Goal: Task Accomplishment & Management: Use online tool/utility

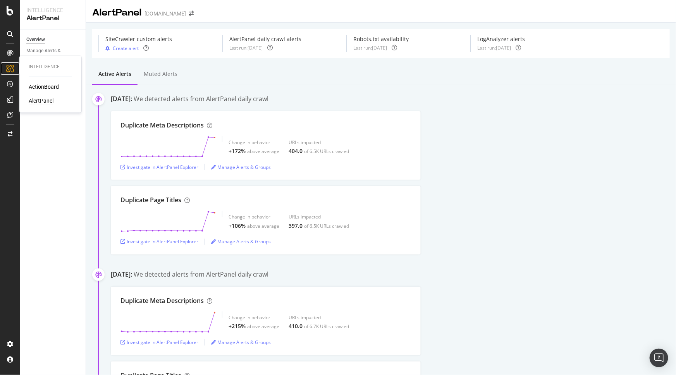
drag, startPoint x: 0, startPoint y: 0, endPoint x: 9, endPoint y: 65, distance: 66.0
click at [9, 65] on icon at bounding box center [10, 69] width 8 height 8
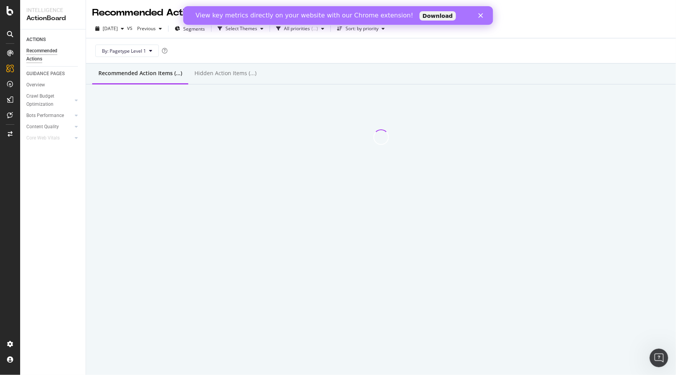
click at [419, 15] on link "Download" at bounding box center [437, 15] width 36 height 9
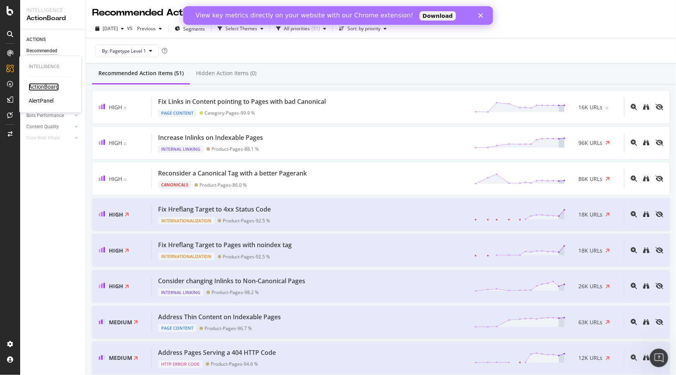
click at [49, 85] on div "ActionBoard" at bounding box center [44, 87] width 30 height 8
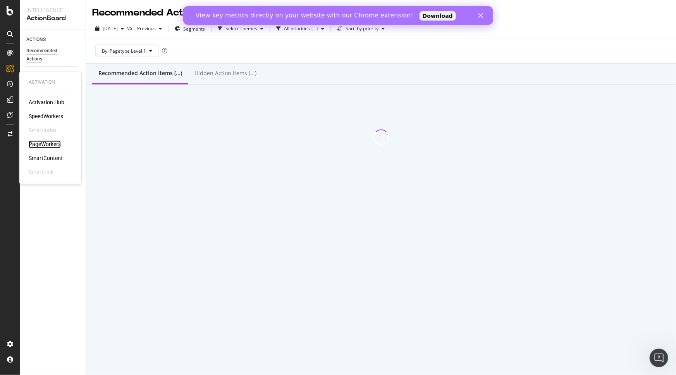
click at [53, 143] on div "PageWorkers" at bounding box center [45, 145] width 32 height 8
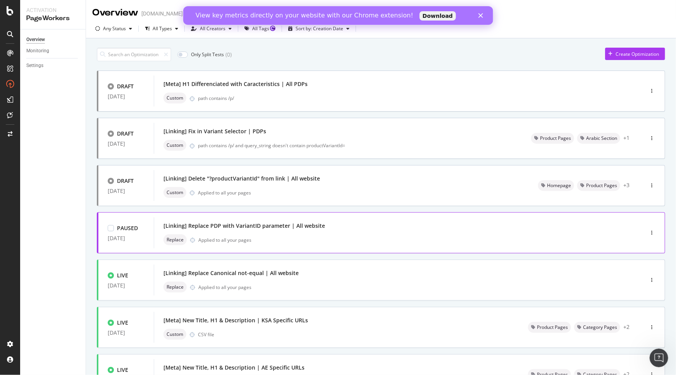
click at [309, 235] on div "Replace Applied to all your pages" at bounding box center [386, 239] width 447 height 11
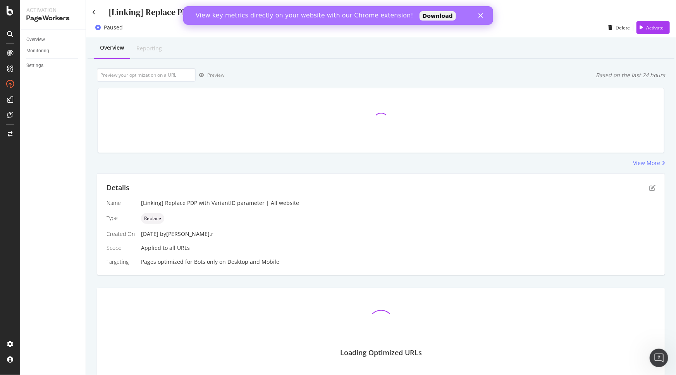
click at [478, 19] on div "View key metrics directly on your website with our Chrome extension! Download" at bounding box center [338, 15] width 310 height 12
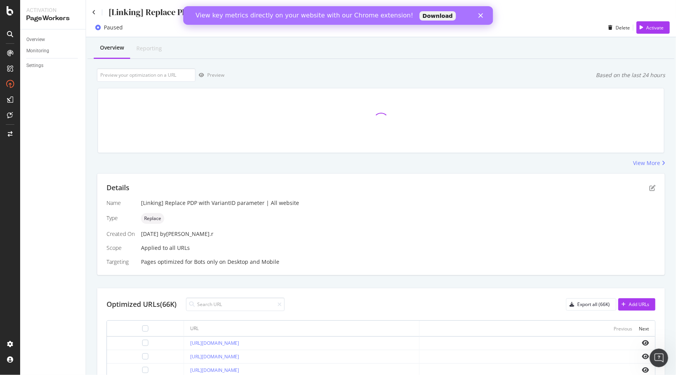
click at [483, 16] on div "Close" at bounding box center [482, 15] width 8 height 5
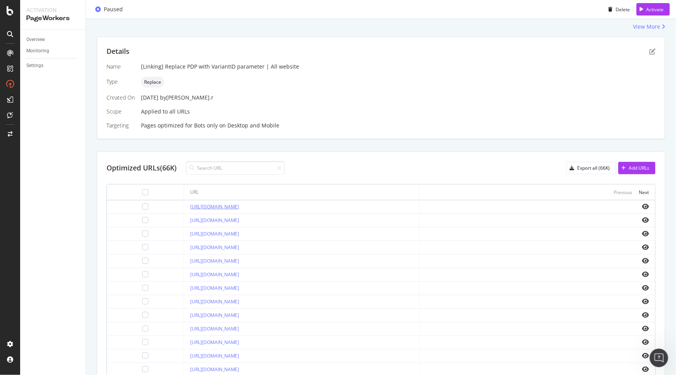
scroll to position [141, 0]
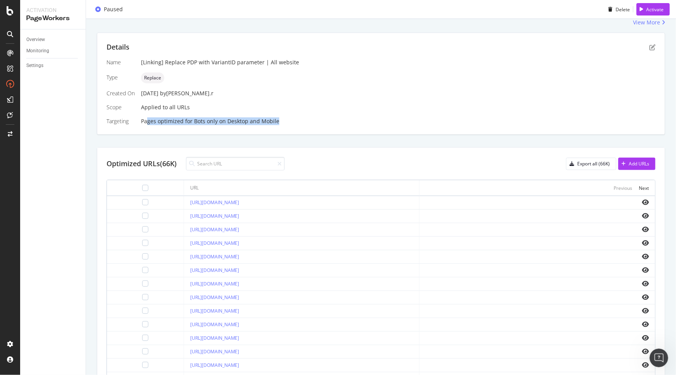
drag, startPoint x: 147, startPoint y: 122, endPoint x: 282, endPoint y: 124, distance: 135.2
click at [282, 124] on div "Pages optimized for Bots only on Desktop and Mobile" at bounding box center [398, 121] width 514 height 8
drag, startPoint x: 199, startPoint y: 62, endPoint x: 248, endPoint y: 59, distance: 49.2
click at [248, 59] on div "[Linking] Replace PDP with VariantID parameter | All website" at bounding box center [398, 62] width 514 height 8
drag, startPoint x: 160, startPoint y: 62, endPoint x: 260, endPoint y: 63, distance: 100.7
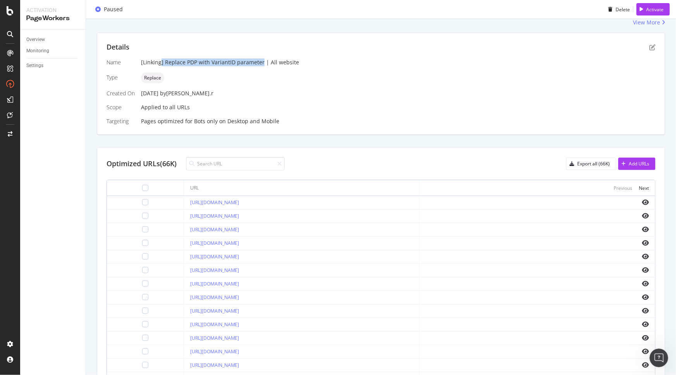
click at [260, 63] on div "[Linking] Replace PDP with VariantID parameter | All website" at bounding box center [398, 62] width 514 height 8
paste input "ttps://www.sephora.me/sa-en/brands/armani-beauty/RMANI"
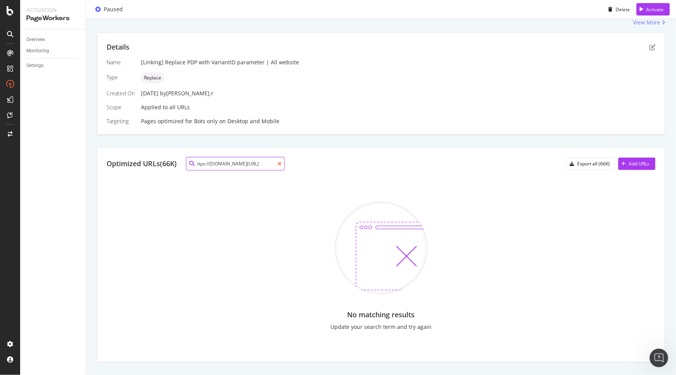
type input "ttps://www.sephora.me/sa-en/brands/armani-beauty/RMANI"
click at [279, 162] on icon at bounding box center [279, 163] width 4 height 5
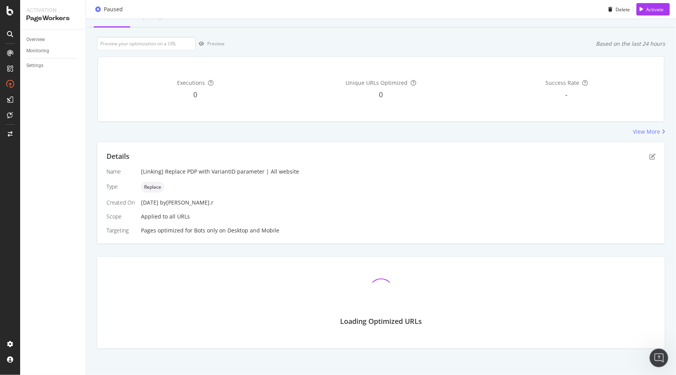
scroll to position [141, 0]
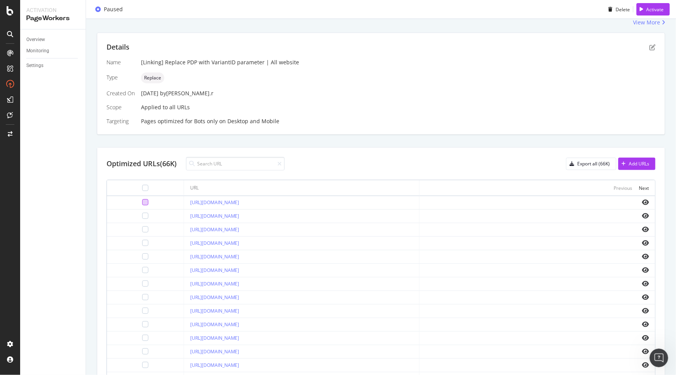
click at [142, 200] on div at bounding box center [145, 202] width 6 height 6
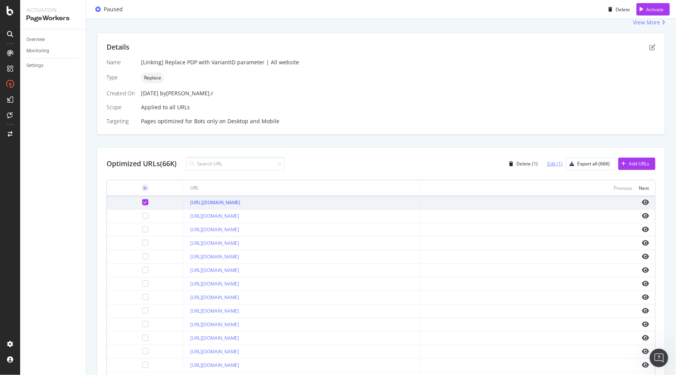
click at [551, 161] on div "Edit (1)" at bounding box center [554, 163] width 15 height 7
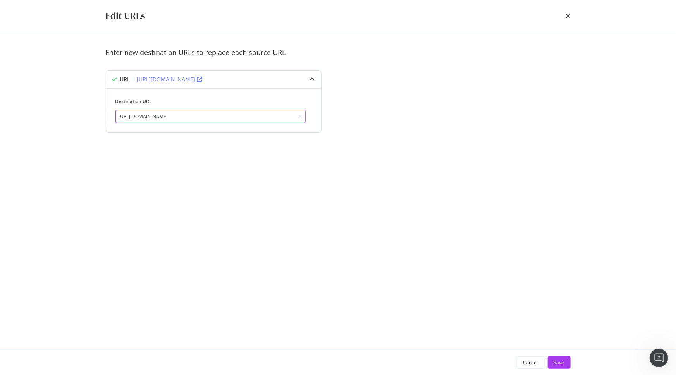
click at [206, 117] on input "https://www.sephora.me/ae-ar/p/%C3%A9go%C3%AFste-%D8%A3%D9%86%D8%A8%D9%88%D8%A8…" at bounding box center [210, 117] width 190 height 14
click at [273, 114] on input "https://www.sephora.me/ae-ar/p/%C3%A9go%C3%AFste-%D8%A3%D9%86%D8%A8%D9%88%D8%A8…" at bounding box center [210, 117] width 190 height 14
click at [532, 367] on div "Cancel" at bounding box center [530, 362] width 15 height 11
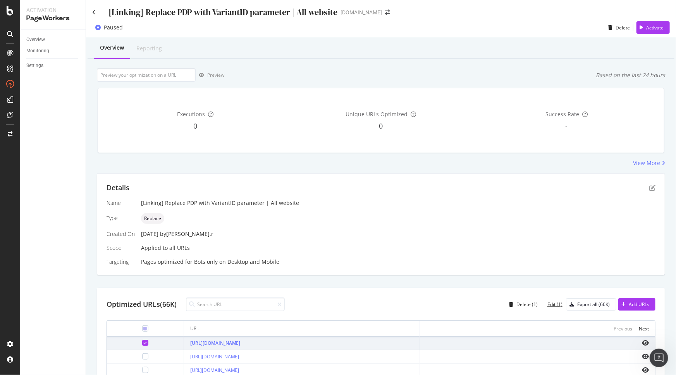
scroll to position [0, 0]
click at [38, 48] on div "Monitoring" at bounding box center [37, 51] width 23 height 8
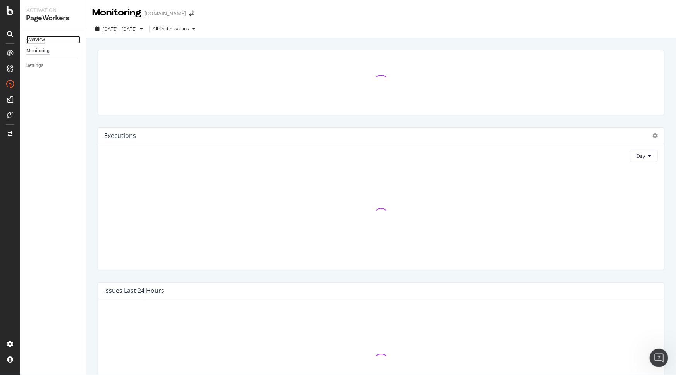
click at [38, 42] on div "Overview" at bounding box center [35, 40] width 19 height 8
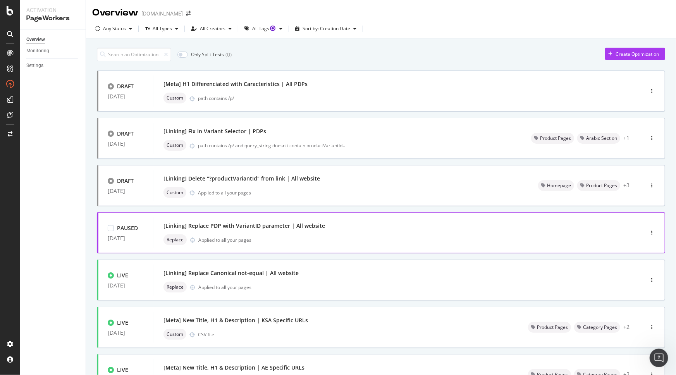
click at [389, 231] on div "[Linking] Replace PDP with VariantID parameter | All website" at bounding box center [386, 225] width 447 height 11
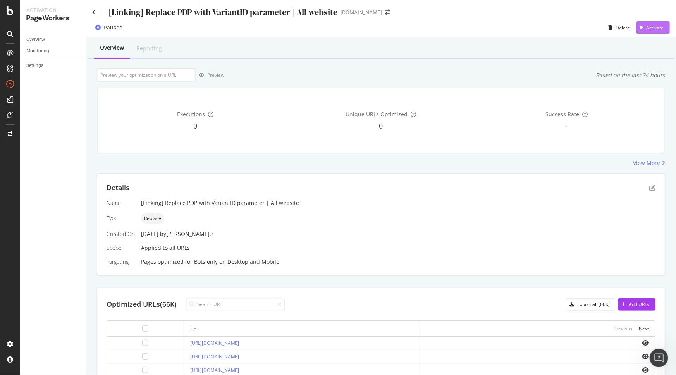
click at [646, 27] on div "Activate" at bounding box center [654, 27] width 17 height 7
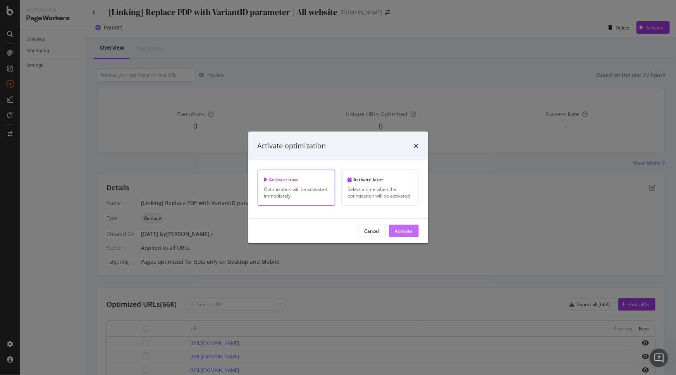
click at [415, 233] on button "Activate" at bounding box center [404, 231] width 30 height 12
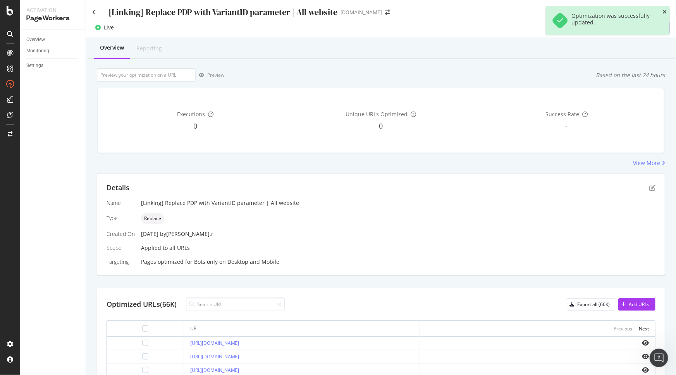
click at [663, 11] on icon "close toast" at bounding box center [664, 11] width 4 height 5
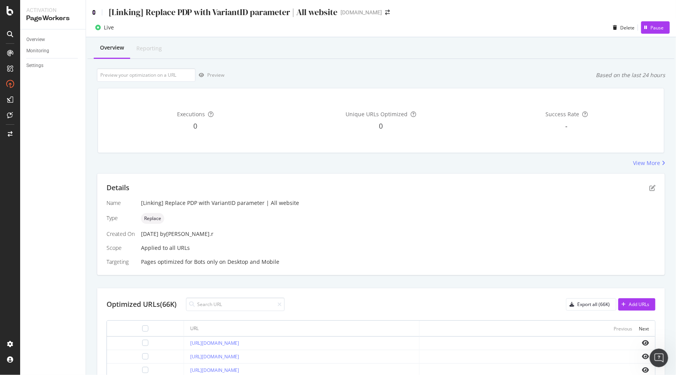
click at [93, 10] on icon at bounding box center [93, 12] width 3 height 5
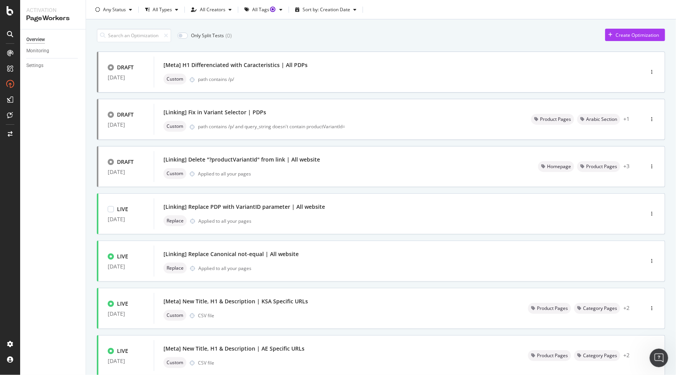
scroll to position [35, 0]
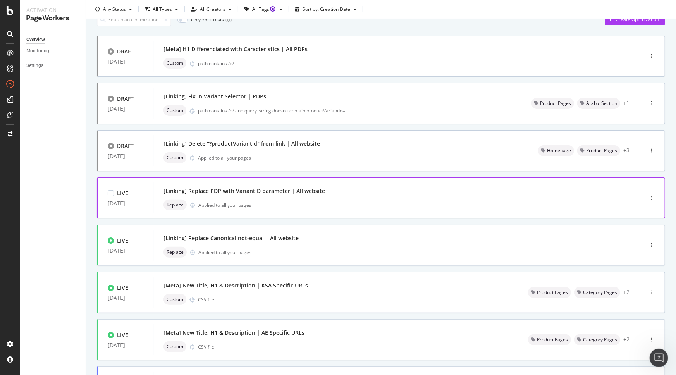
click at [294, 204] on div "Replace Applied to all your pages" at bounding box center [386, 204] width 447 height 11
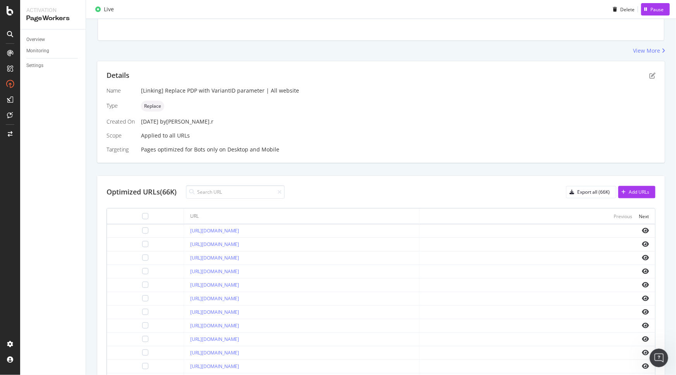
scroll to position [172, 0]
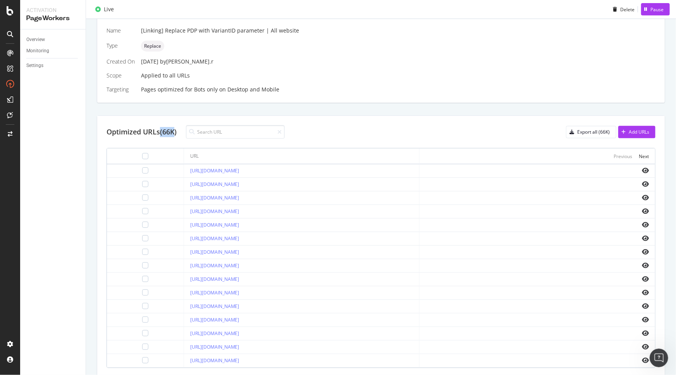
drag, startPoint x: 163, startPoint y: 130, endPoint x: 176, endPoint y: 130, distance: 13.6
click at [176, 130] on div "Optimized URLs (66K)" at bounding box center [141, 132] width 70 height 10
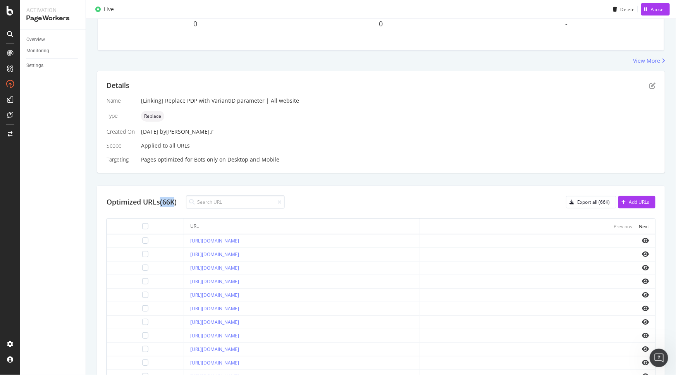
scroll to position [102, 0]
drag, startPoint x: 265, startPoint y: 101, endPoint x: 309, endPoint y: 101, distance: 43.8
click at [309, 101] on div "[Linking] Replace PDP with VariantID parameter | All website" at bounding box center [398, 101] width 514 height 8
click at [313, 121] on div "Replace" at bounding box center [398, 116] width 514 height 11
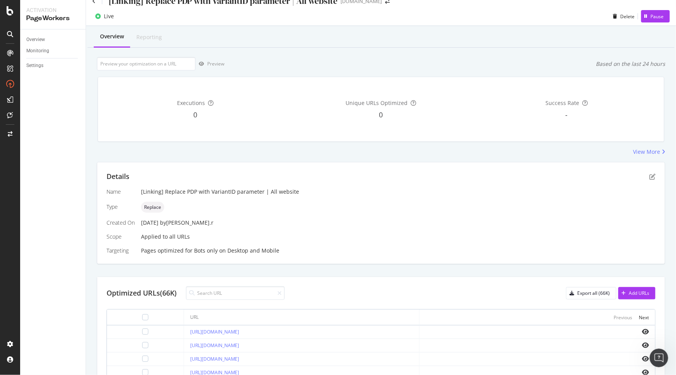
scroll to position [0, 0]
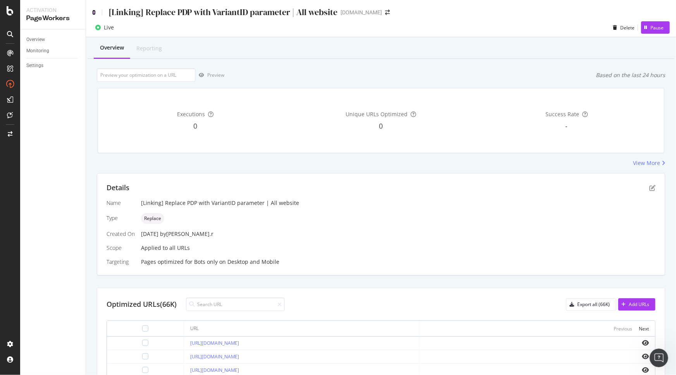
click at [93, 11] on icon at bounding box center [93, 12] width 3 height 5
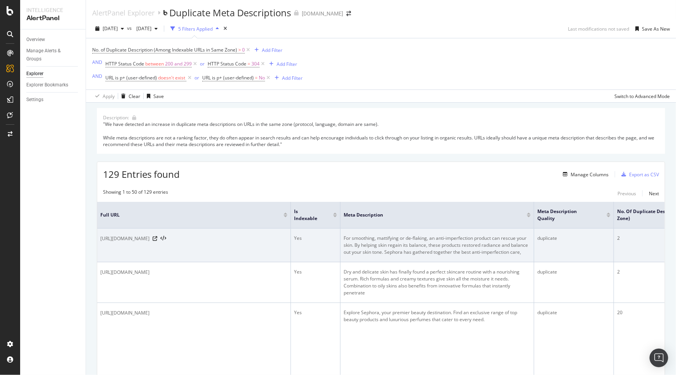
click at [213, 252] on td "https://www.sephora.me/sa-en/shop/skincare/shop-by-concern/acne-blemish/C441" at bounding box center [194, 245] width 194 height 34
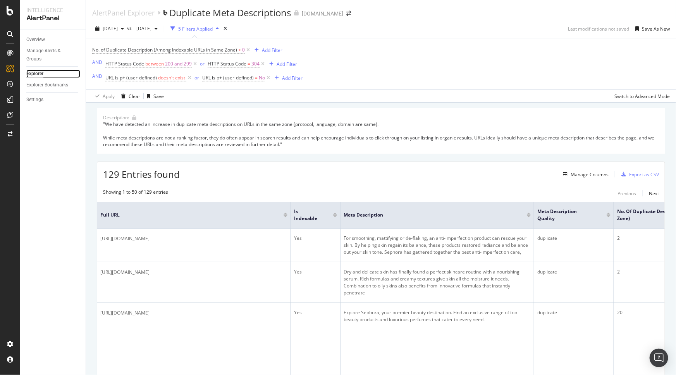
click at [35, 70] on div "Explorer" at bounding box center [34, 74] width 17 height 8
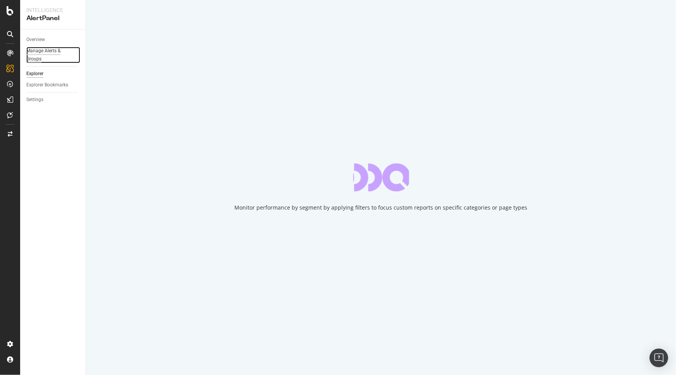
click at [35, 56] on div "Manage Alerts & Groups" at bounding box center [49, 55] width 46 height 16
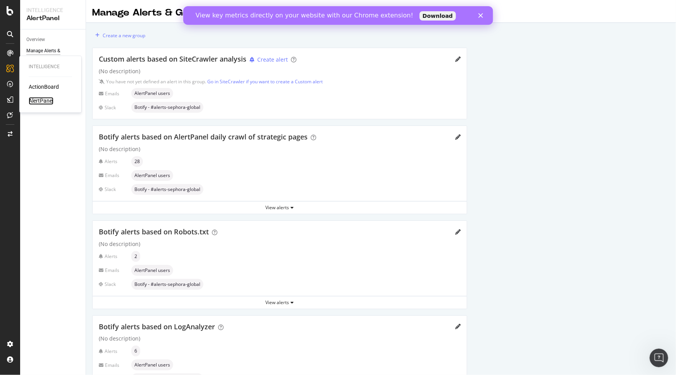
click at [33, 102] on div "AlertPanel" at bounding box center [41, 101] width 25 height 8
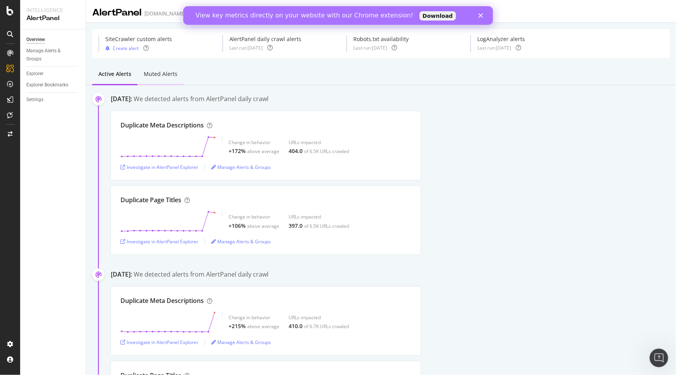
click at [151, 71] on div "Muted alerts" at bounding box center [161, 74] width 34 height 8
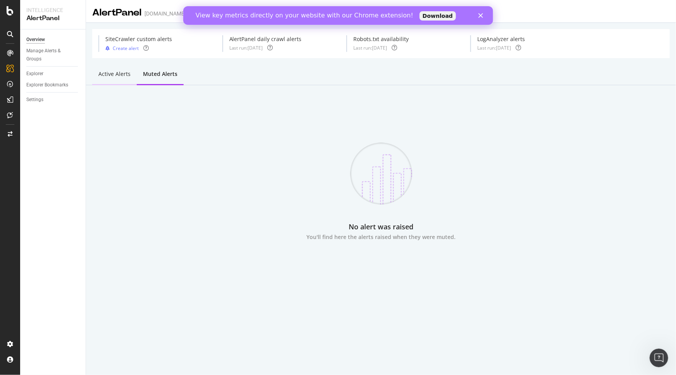
click at [117, 72] on div "Active alerts" at bounding box center [114, 74] width 32 height 8
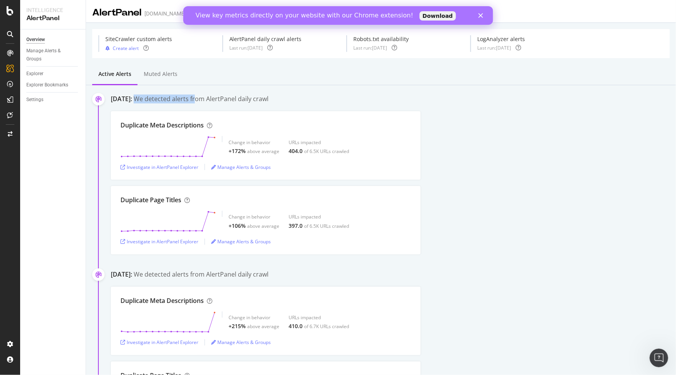
drag, startPoint x: 152, startPoint y: 99, endPoint x: 240, endPoint y: 99, distance: 87.9
click at [240, 99] on div "September 24th 2025: We detected alerts from AlertPanel daily crawl" at bounding box center [393, 99] width 565 height 10
click at [266, 97] on div "We detected alerts from AlertPanel daily crawl" at bounding box center [201, 98] width 135 height 9
click at [268, 97] on div "We detected alerts from AlertPanel daily crawl" at bounding box center [201, 98] width 135 height 9
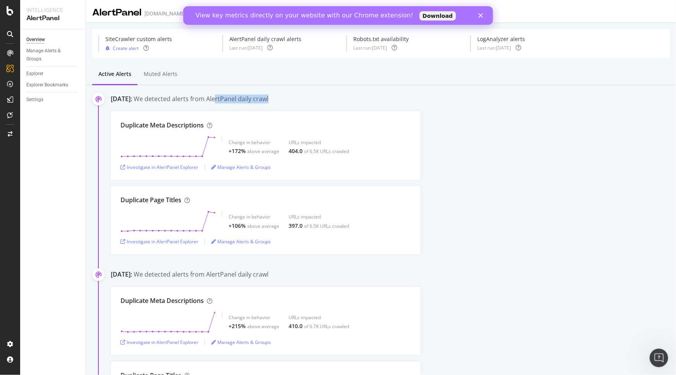
drag, startPoint x: 312, startPoint y: 98, endPoint x: 256, endPoint y: 98, distance: 55.8
click at [256, 98] on div "September 24th 2025: We detected alerts from AlertPanel daily crawl" at bounding box center [393, 99] width 565 height 10
click at [320, 98] on div "September 24th 2025: We detected alerts from AlertPanel daily crawl" at bounding box center [393, 99] width 565 height 10
drag, startPoint x: 122, startPoint y: 127, endPoint x: 194, endPoint y: 123, distance: 71.7
click at [194, 123] on div "Duplicate Meta Descriptions" at bounding box center [161, 125] width 83 height 9
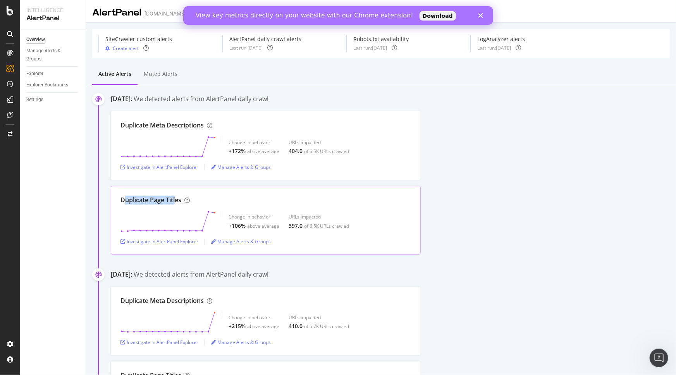
drag, startPoint x: 124, startPoint y: 201, endPoint x: 175, endPoint y: 199, distance: 51.2
click at [175, 199] on div "Duplicate Page Titles" at bounding box center [150, 200] width 61 height 9
drag, startPoint x: 146, startPoint y: 96, endPoint x: 173, endPoint y: 97, distance: 27.9
click at [132, 97] on div "September 24th 2025:" at bounding box center [121, 98] width 21 height 9
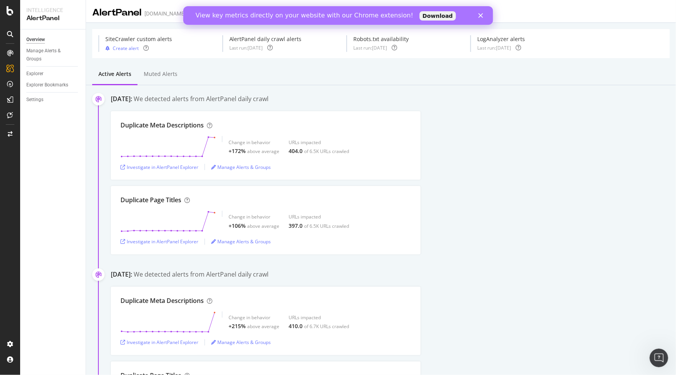
click at [132, 98] on div "September 24th 2025:" at bounding box center [121, 98] width 21 height 9
click at [480, 16] on icon "Close" at bounding box center [480, 15] width 5 height 5
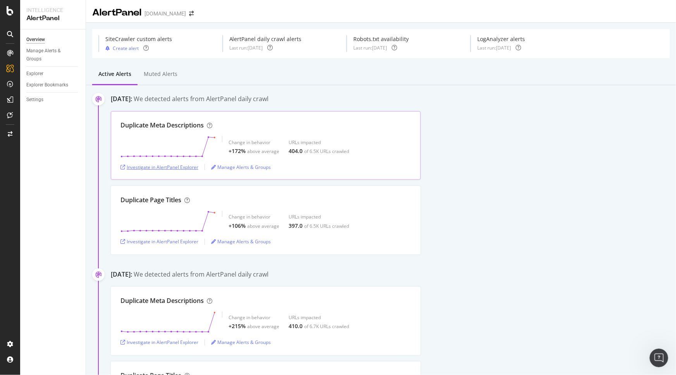
click at [154, 165] on div "Investigate in AlertPanel Explorer" at bounding box center [159, 167] width 78 height 7
drag, startPoint x: 479, startPoint y: 39, endPoint x: 523, endPoint y: 35, distance: 43.6
click at [523, 35] on div "LogAnalyzer alerts" at bounding box center [501, 39] width 48 height 8
drag, startPoint x: 485, startPoint y: 48, endPoint x: 527, endPoint y: 50, distance: 41.9
click at [525, 50] on div "Last run: 2025 Oct. 6th" at bounding box center [501, 48] width 48 height 7
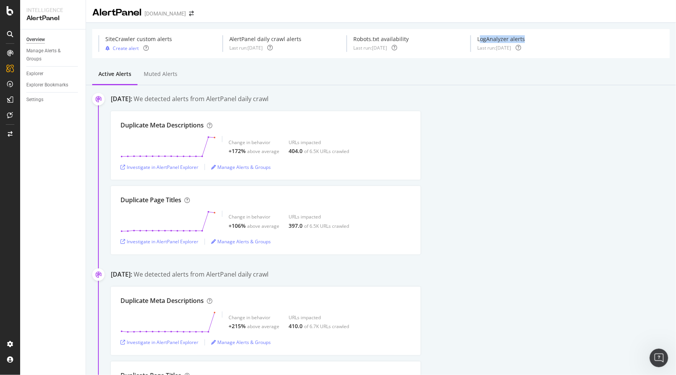
click at [520, 53] on div "SiteCrawler custom alerts Create alert AlertPanel daily crawl alerts Last run: …" at bounding box center [380, 43] width 577 height 29
click at [466, 115] on div "Duplicate Meta Descriptions Change in behavior +172% above average URLs impacte…" at bounding box center [393, 145] width 565 height 69
drag, startPoint x: 254, startPoint y: 98, endPoint x: 313, endPoint y: 99, distance: 58.9
click at [313, 99] on div "September 24th 2025: We detected alerts from AlertPanel daily crawl" at bounding box center [393, 99] width 565 height 10
drag, startPoint x: 247, startPoint y: 38, endPoint x: 301, endPoint y: 52, distance: 55.7
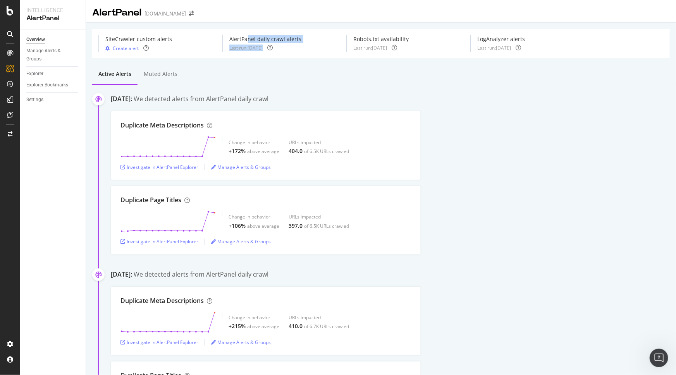
click at [301, 52] on div "SiteCrawler custom alerts Create alert AlertPanel daily crawl alerts Last run: …" at bounding box center [380, 43] width 577 height 29
click at [445, 104] on div "September 24th 2025: We detected alerts from AlertPanel daily crawl" at bounding box center [393, 99] width 565 height 10
click at [41, 85] on div "ActionBoard" at bounding box center [44, 87] width 30 height 8
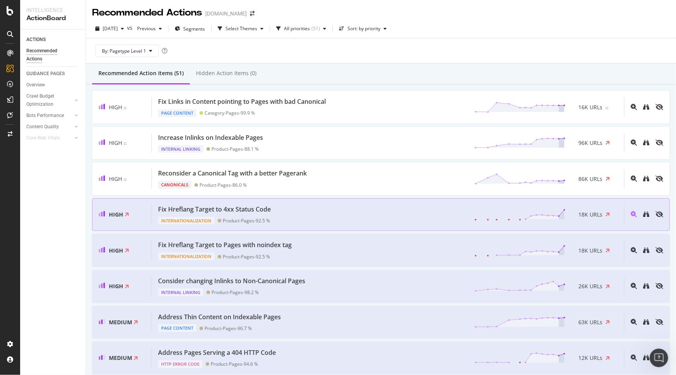
click at [320, 212] on div "Fix Hreflang Target to 4xx Status Code Internationalization Product-Pages - 92.…" at bounding box center [388, 215] width 472 height 20
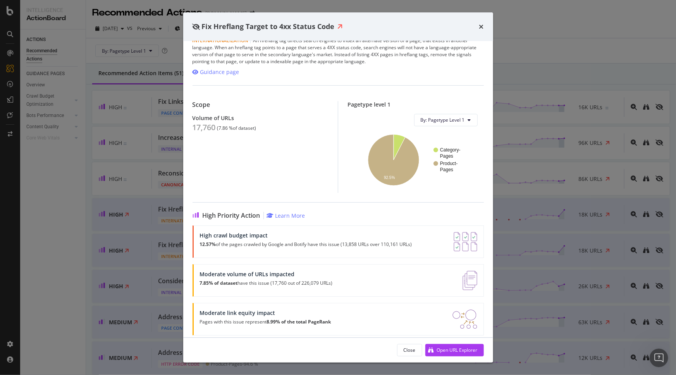
scroll to position [19, 0]
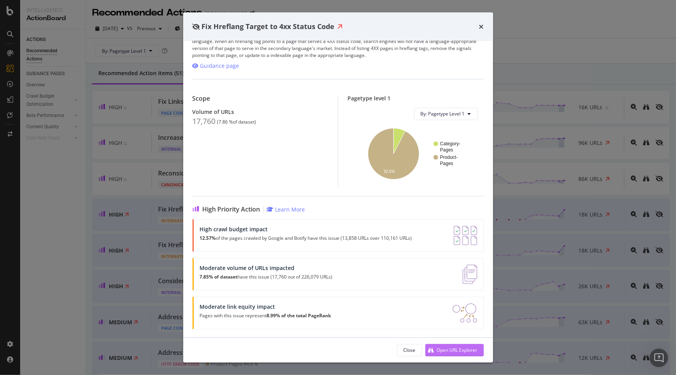
click at [444, 350] on div "Open URL Explorer" at bounding box center [457, 350] width 41 height 7
click at [480, 26] on icon "times" at bounding box center [481, 27] width 5 height 6
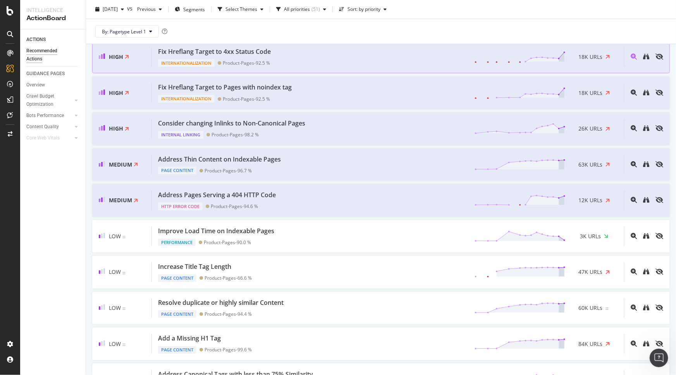
scroll to position [176, 0]
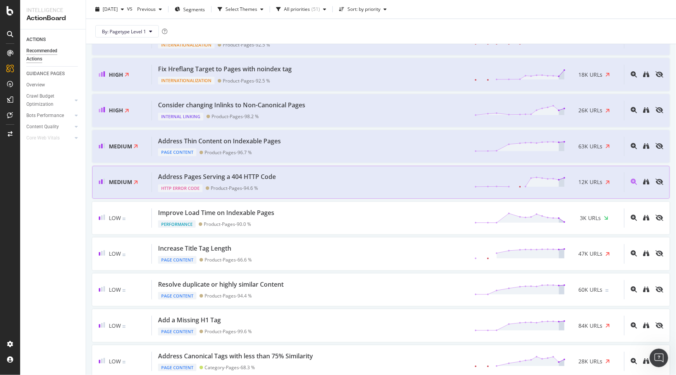
click at [328, 183] on div "Address Pages Serving a 404 HTTP Code HTTP Error Code Product-Pages - 94.6 % 12…" at bounding box center [388, 182] width 472 height 20
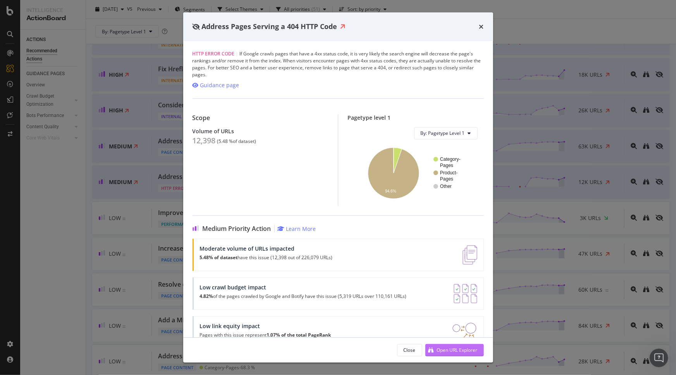
click at [457, 350] on div "Open URL Explorer" at bounding box center [457, 350] width 41 height 7
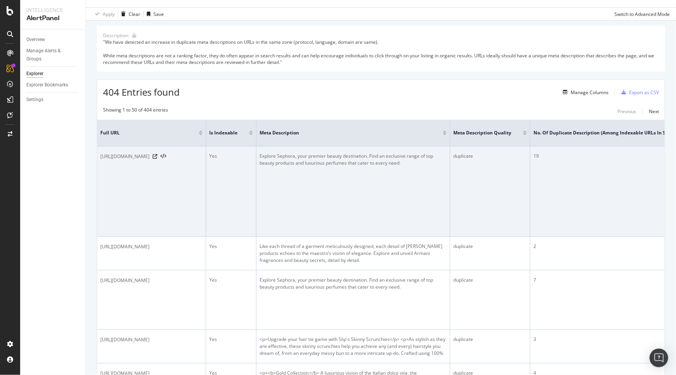
scroll to position [70, 0]
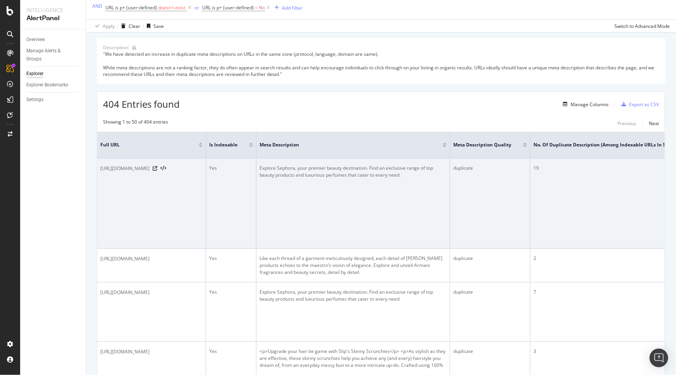
drag, startPoint x: 159, startPoint y: 169, endPoint x: 199, endPoint y: 168, distance: 40.7
click at [149, 168] on span "https://www.sephora.me/sa-en/terms-publication" at bounding box center [124, 169] width 49 height 8
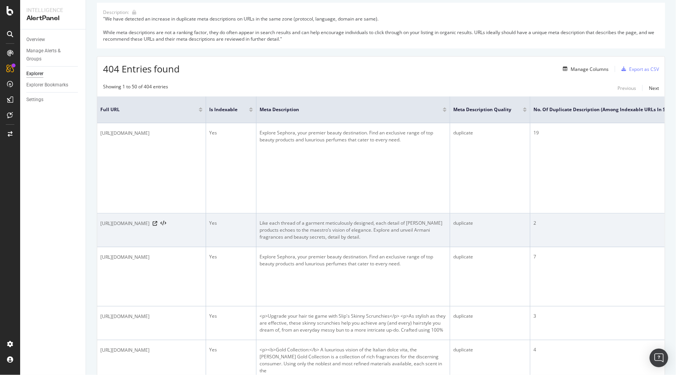
click at [149, 224] on span "https://www.sephora.me/sa-en/brands/armani-beauty/RMANI" at bounding box center [124, 224] width 49 height 8
drag, startPoint x: 102, startPoint y: 223, endPoint x: 235, endPoint y: 225, distance: 133.2
click at [203, 225] on div "https://www.sephora.me/sa-en/brands/armani-beauty/RMANI" at bounding box center [151, 224] width 102 height 8
copy span "ttps://[DOMAIN_NAME][URL]"
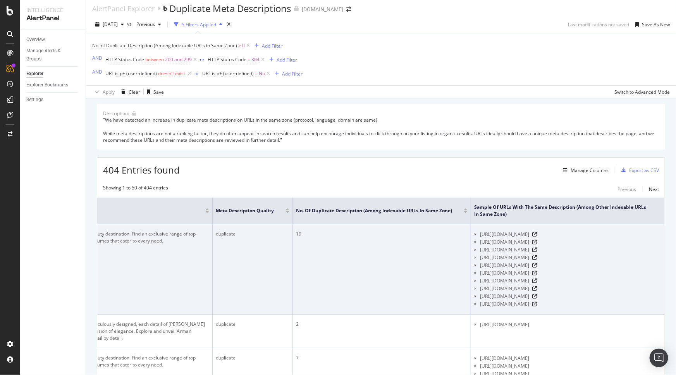
scroll to position [0, 0]
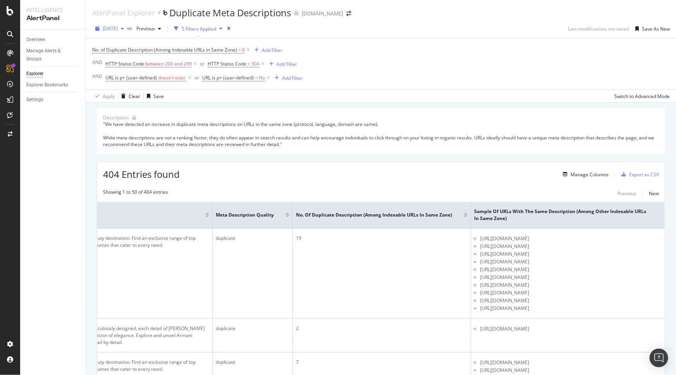
click at [118, 29] on span "2025 Sep. 24th" at bounding box center [110, 28] width 15 height 7
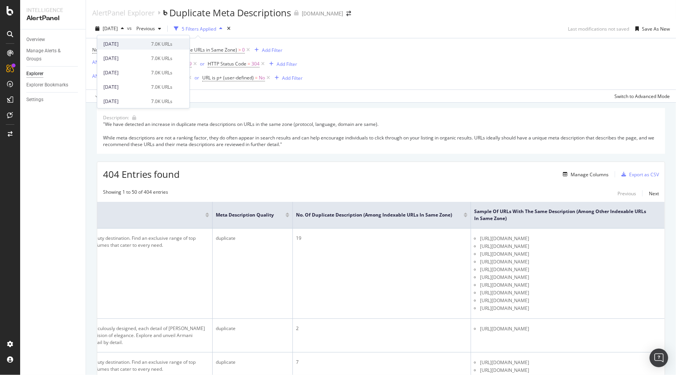
click at [125, 46] on div "2025 Oct. 6th" at bounding box center [124, 44] width 43 height 7
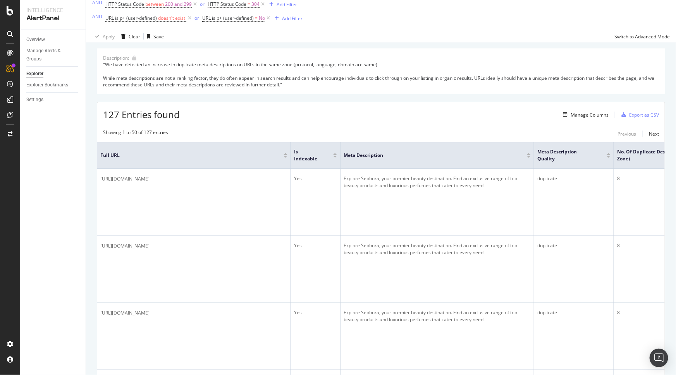
scroll to position [60, 0]
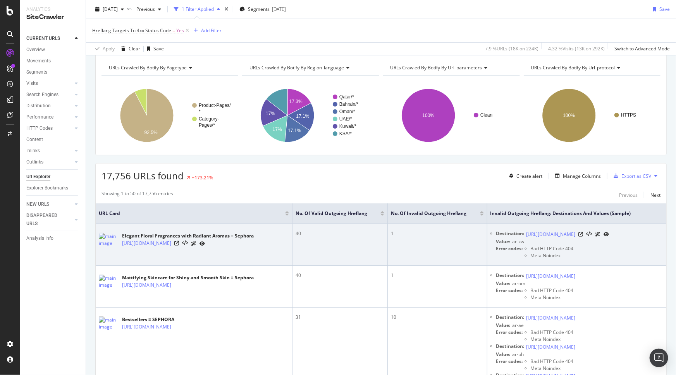
scroll to position [70, 0]
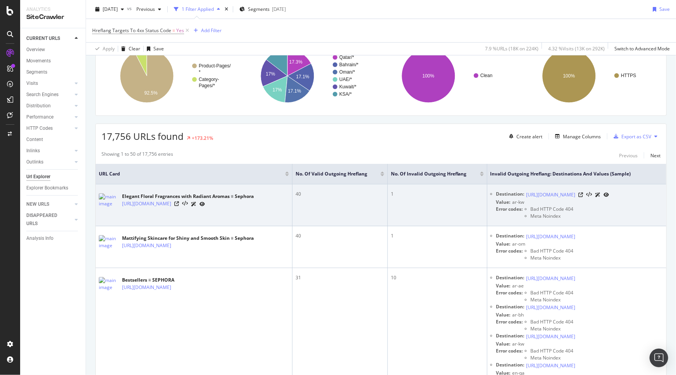
click at [205, 205] on icon at bounding box center [201, 204] width 5 height 5
drag, startPoint x: 125, startPoint y: 200, endPoint x: 254, endPoint y: 225, distance: 131.4
click at [257, 225] on td "Elegant Floral Fragrances with Radiant Aromas ≡ Sephora https://www.sephora.me/…" at bounding box center [194, 205] width 197 height 42
drag, startPoint x: 119, startPoint y: 198, endPoint x: 170, endPoint y: 210, distance: 52.1
click at [170, 210] on div "Elegant Floral Fragrances with Radiant Aromas ≡ Sephora https://www.sephora.me/…" at bounding box center [194, 200] width 190 height 19
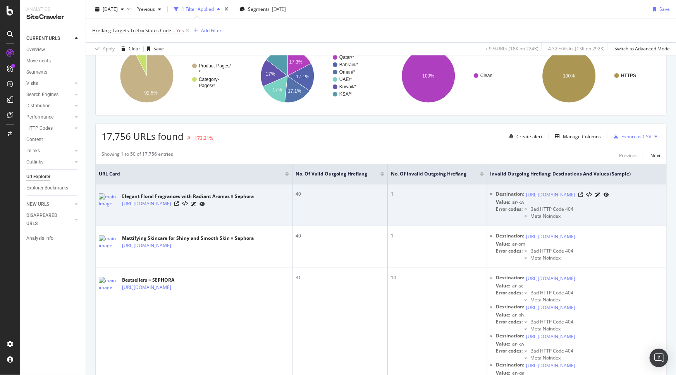
click at [202, 219] on td "Elegant Floral Fragrances with Radiant Aromas ≡ Sephora https://www.sephora.me/…" at bounding box center [194, 205] width 197 height 42
drag, startPoint x: 120, startPoint y: 200, endPoint x: 173, endPoint y: 211, distance: 54.2
click at [173, 210] on div "Elegant Floral Fragrances with Radiant Aromas ≡ Sephora https://www.sephora.me/…" at bounding box center [194, 200] width 190 height 19
copy link "https://www.sephora.me/sa-en/shop/fragrance/by-fragrance-family/floral/C297823"
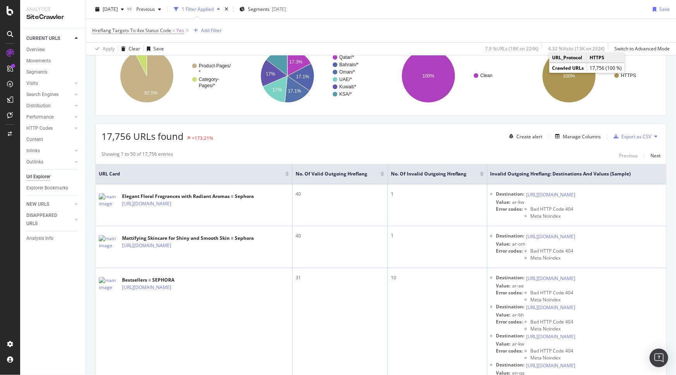
click at [303, 137] on div "17,756 URLs found +173.21% Create alert Manage Columns Export as CSV" at bounding box center [381, 133] width 570 height 19
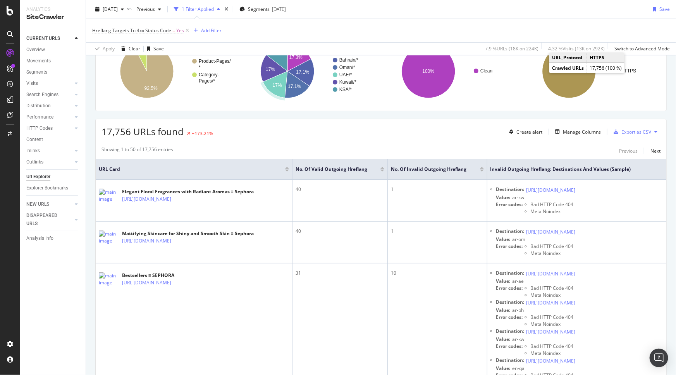
scroll to position [0, 0]
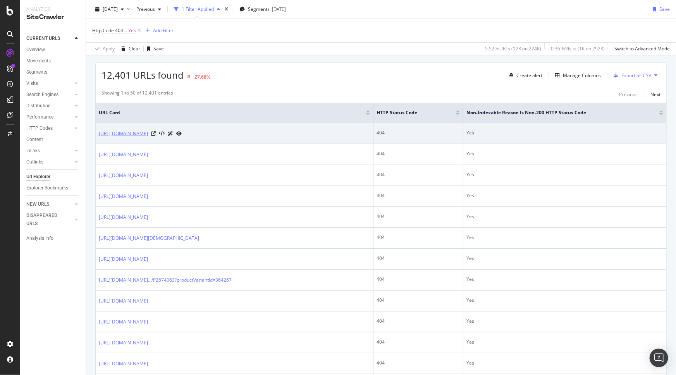
scroll to position [141, 0]
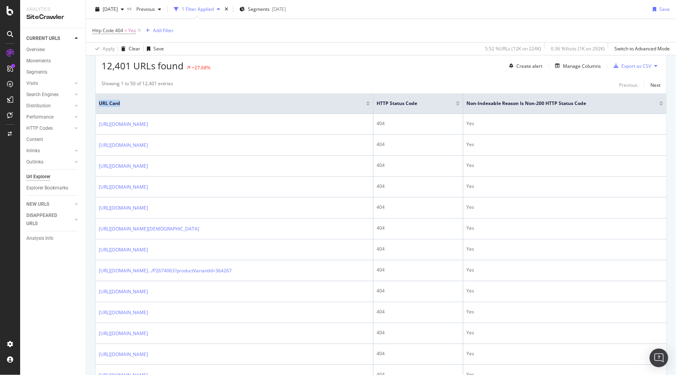
drag, startPoint x: 99, startPoint y: 104, endPoint x: 136, endPoint y: 105, distance: 36.4
click at [139, 103] on span "URL Card" at bounding box center [231, 103] width 265 height 7
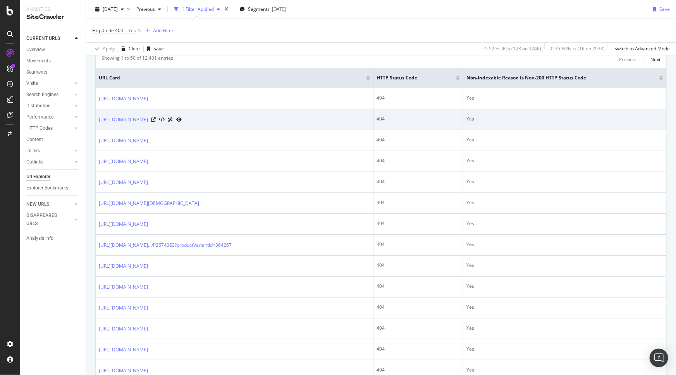
scroll to position [176, 0]
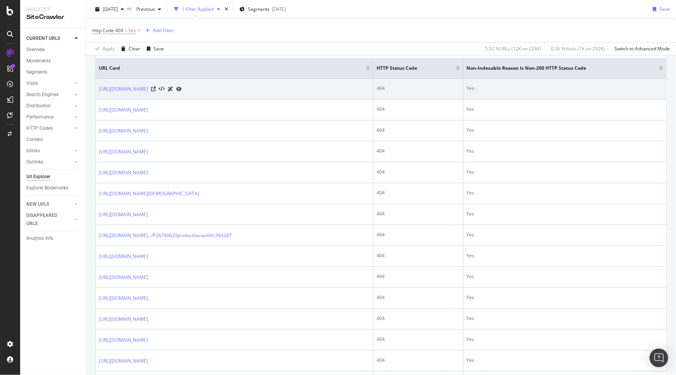
drag, startPoint x: 156, startPoint y: 93, endPoint x: 269, endPoint y: 90, distance: 112.7
click at [269, 90] on td "[URL][DOMAIN_NAME]" at bounding box center [235, 89] width 278 height 21
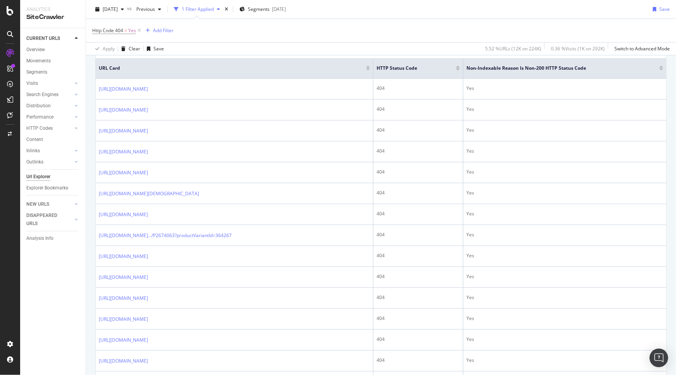
click at [322, 68] on span "URL Card" at bounding box center [231, 68] width 265 height 7
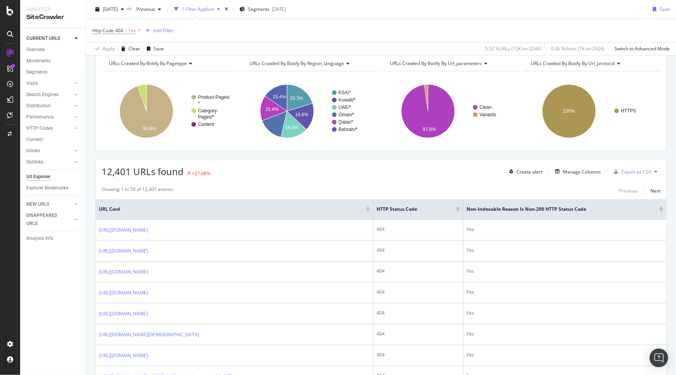
scroll to position [70, 0]
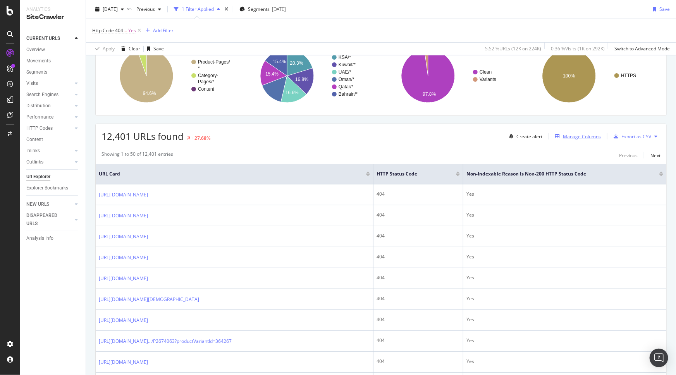
click at [584, 137] on div "Manage Columns" at bounding box center [582, 136] width 38 height 7
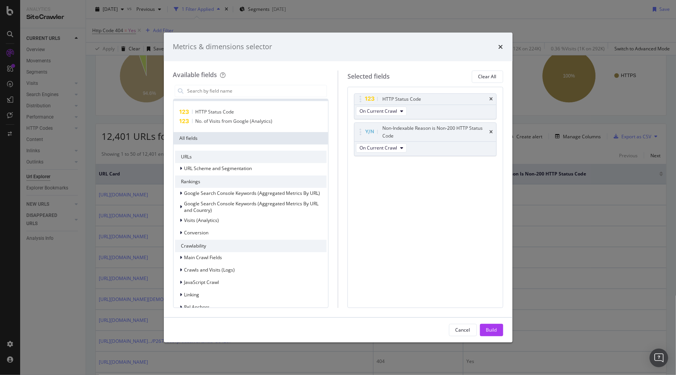
scroll to position [0, 0]
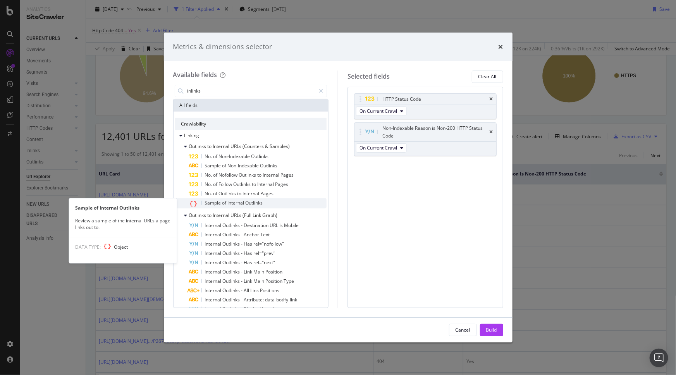
type input "inlinks"
click at [240, 203] on span "Internal" at bounding box center [237, 202] width 18 height 7
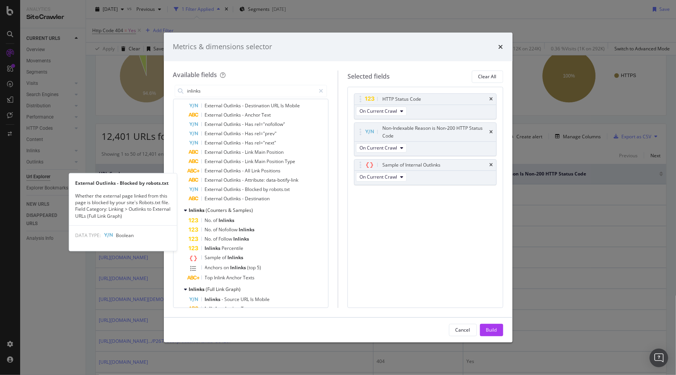
scroll to position [246, 0]
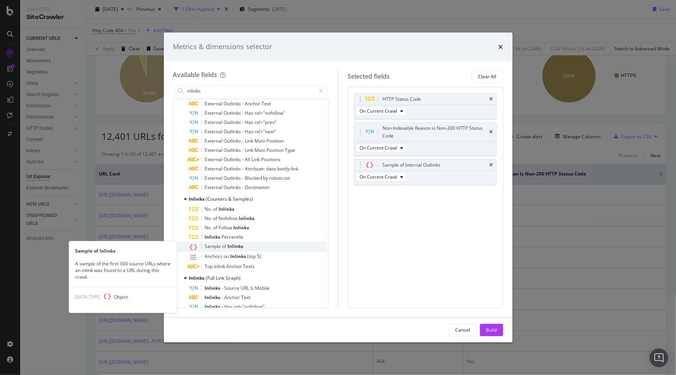
click at [227, 246] on span "of" at bounding box center [224, 246] width 5 height 7
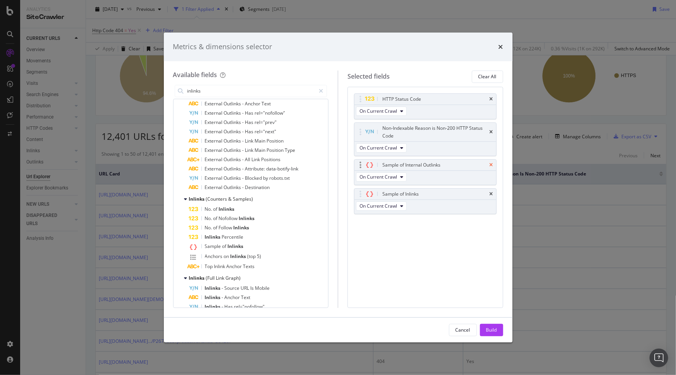
click at [491, 164] on icon "times" at bounding box center [490, 165] width 3 height 5
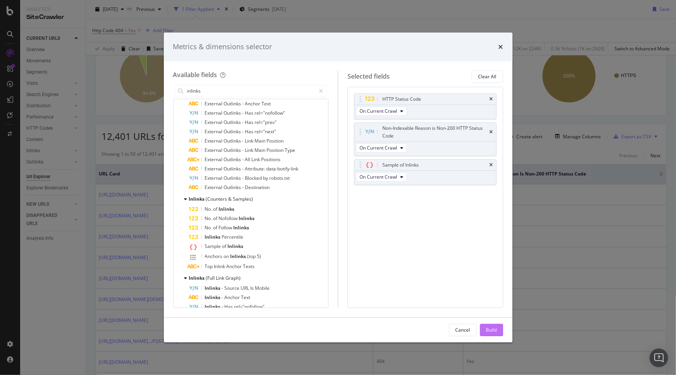
click at [497, 330] on button "Build" at bounding box center [491, 330] width 23 height 12
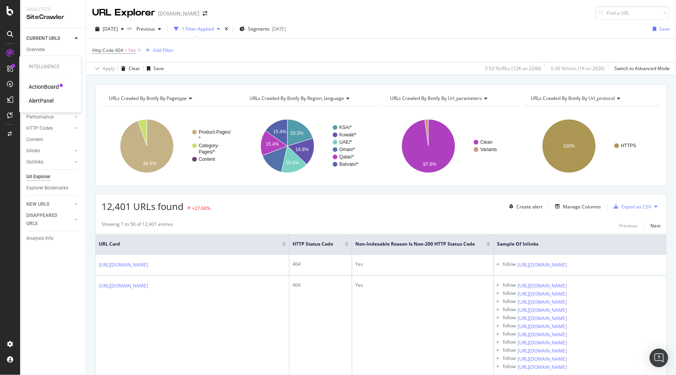
click at [53, 86] on div "ActionBoard" at bounding box center [44, 87] width 30 height 8
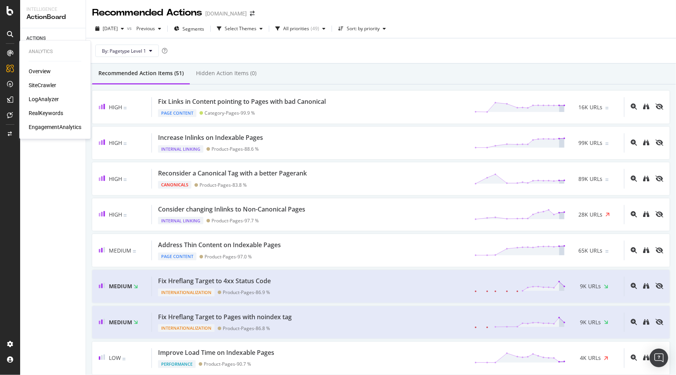
click at [38, 71] on div "Overview" at bounding box center [40, 72] width 22 height 8
